Goal: Task Accomplishment & Management: Manage account settings

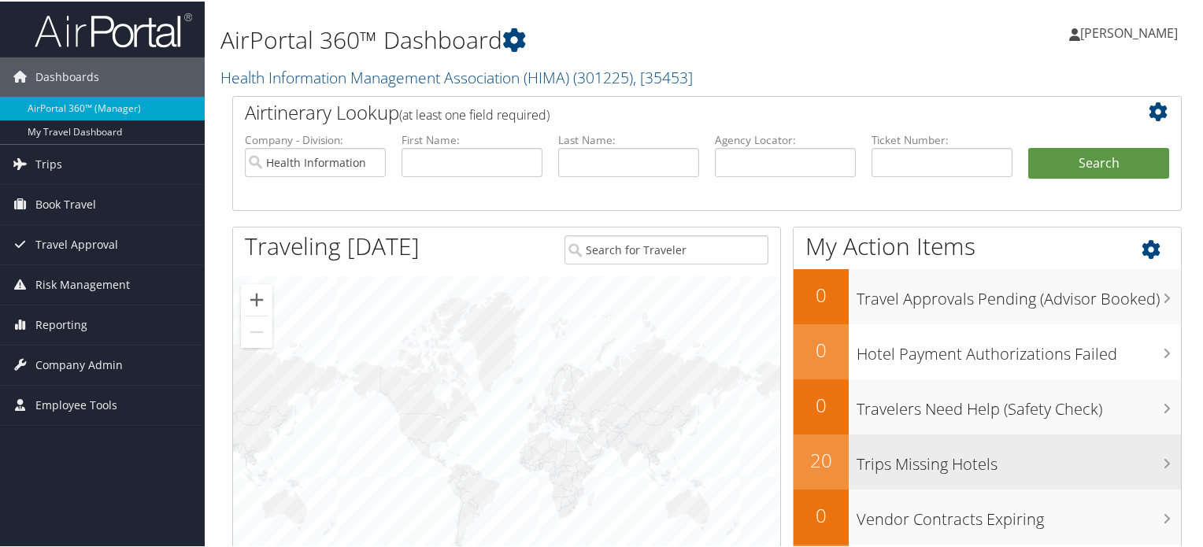
click at [928, 456] on h3 "Trips Missing Hotels" at bounding box center [1018, 459] width 324 height 30
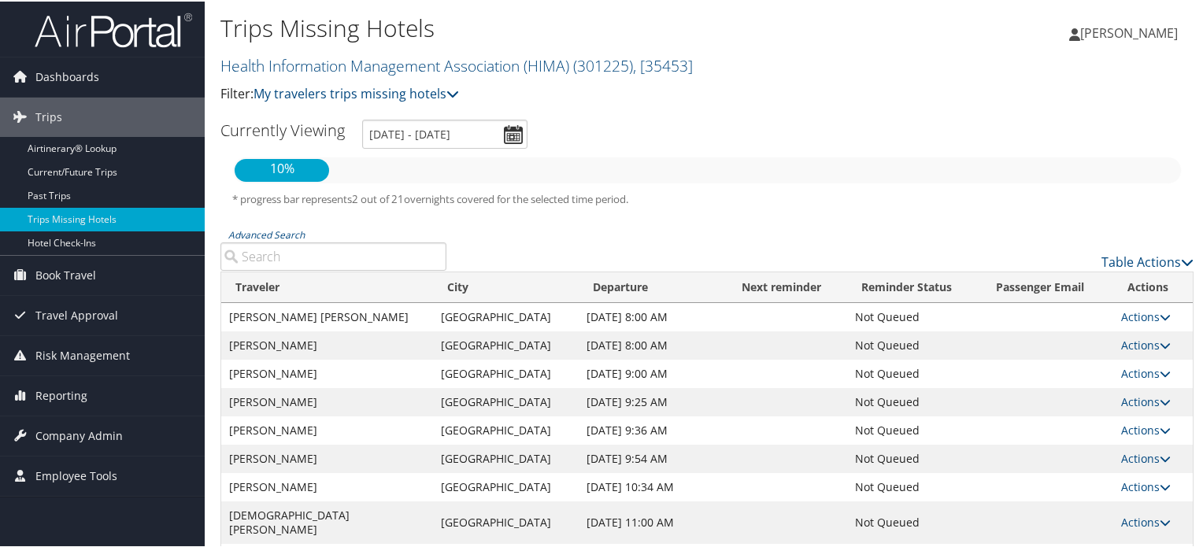
click at [1155, 31] on span "[PERSON_NAME]" at bounding box center [1129, 31] width 98 height 17
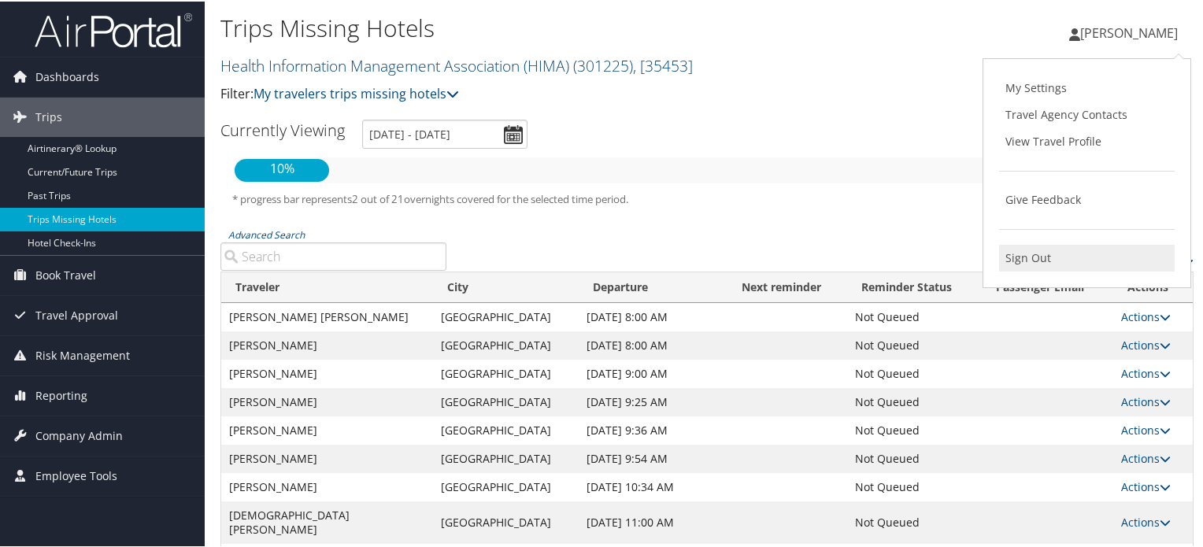
click at [1022, 254] on link "Sign Out" at bounding box center [1087, 256] width 176 height 27
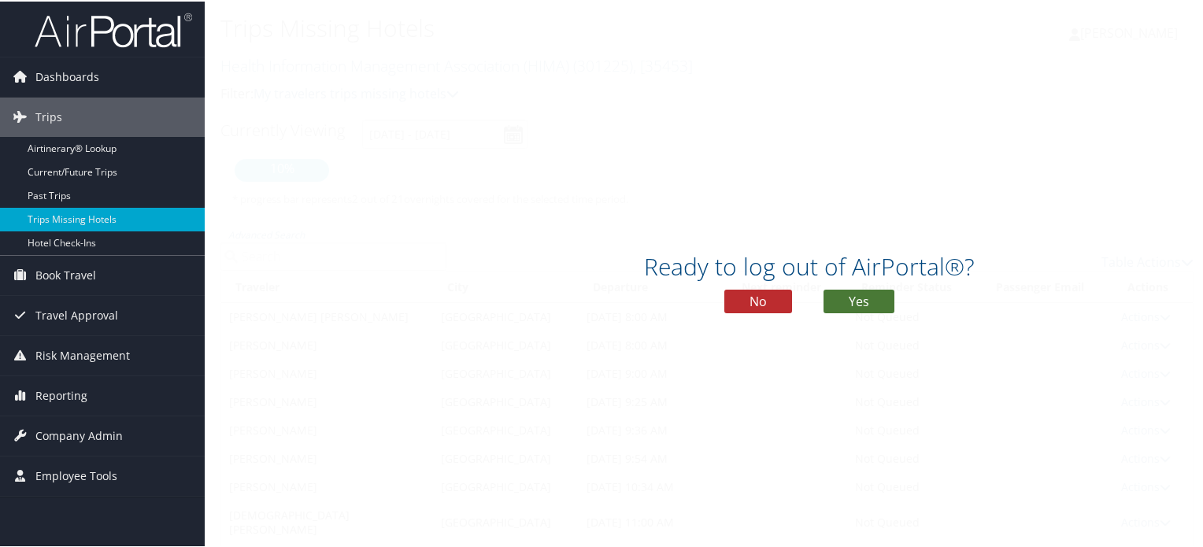
click at [870, 295] on button "Yes" at bounding box center [858, 300] width 71 height 24
